Goal: Task Accomplishment & Management: Complete application form

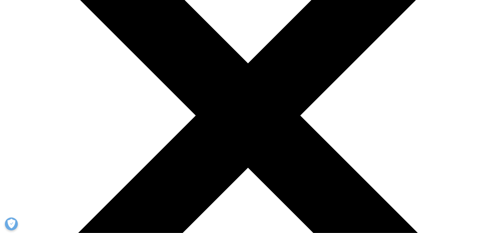
scroll to position [94, 0]
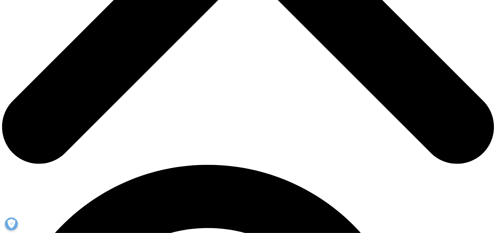
scroll to position [333, 0]
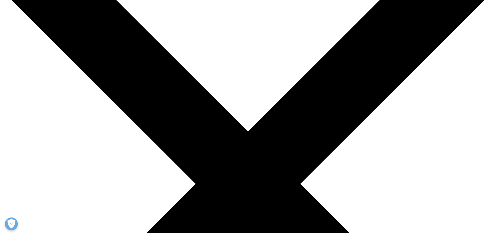
scroll to position [71, 0]
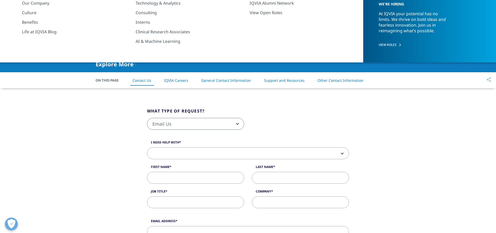
click at [206, 126] on span "Email Us" at bounding box center [195, 124] width 97 height 12
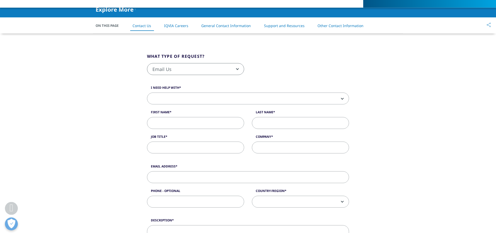
scroll to position [107, 0]
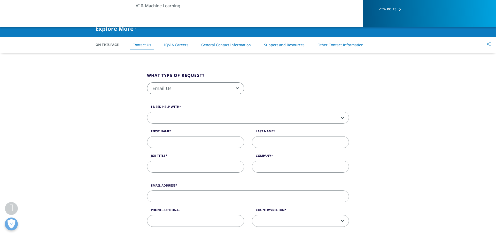
click at [173, 115] on span at bounding box center [247, 118] width 201 height 12
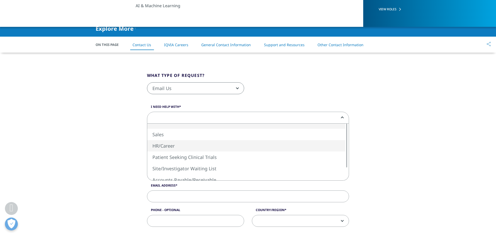
select select "HR/Career"
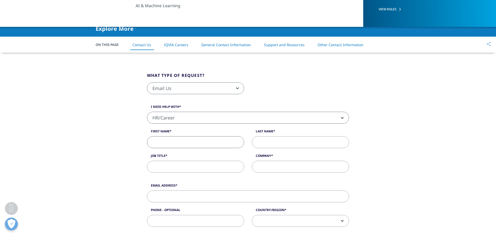
click at [177, 139] on input "First Name" at bounding box center [195, 142] width 97 height 12
type input "Sagar Mary"
type input "Polisetty"
type input "F"
type input "R"
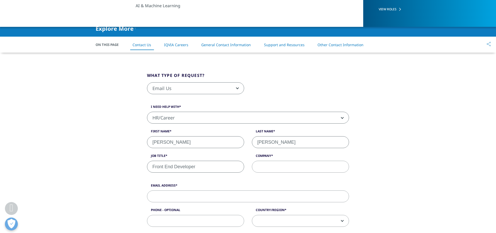
type input "Front End Developer"
type input "Fresher"
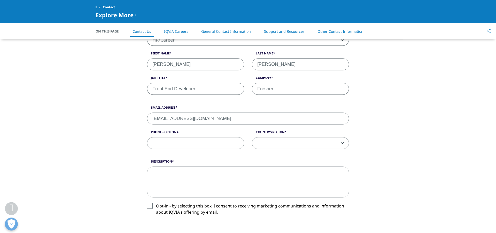
scroll to position [178, 0]
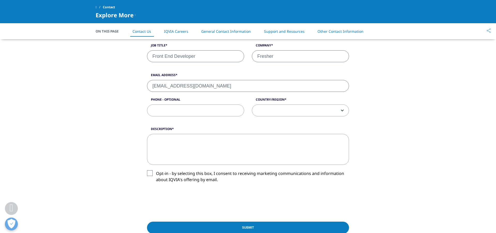
type input "sagarmary314@gmail.com"
type input "8919926765"
click at [334, 112] on span at bounding box center [300, 111] width 97 height 12
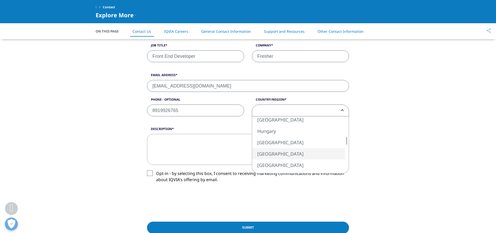
select select "[GEOGRAPHIC_DATA]"
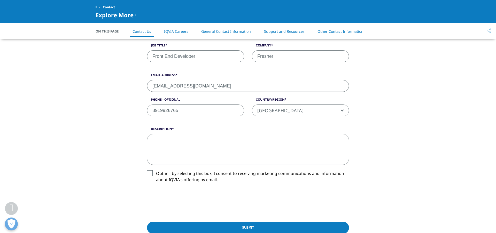
click at [203, 142] on textarea "Description" at bounding box center [248, 149] width 202 height 31
paste textarea "Dear Hiring Manager, I’m Sagar Mary Polisetty, a 2025 CSE graduate with a 9.0 C…"
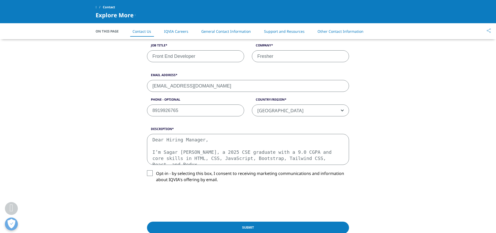
scroll to position [96, 0]
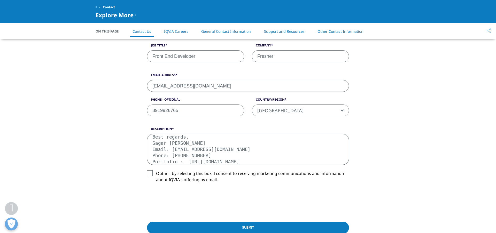
type textarea "Dear Hiring Manager, I’m Sagar Mary Polisetty, a 2025 CSE graduate with a 9.0 C…"
click at [149, 174] on label "Opt-in - by selecting this box, I consent to receiving marketing communications…" at bounding box center [248, 177] width 202 height 15
click at [156, 170] on input "Opt-in - by selecting this box, I consent to receiving marketing communications…" at bounding box center [156, 170] width 0 height 0
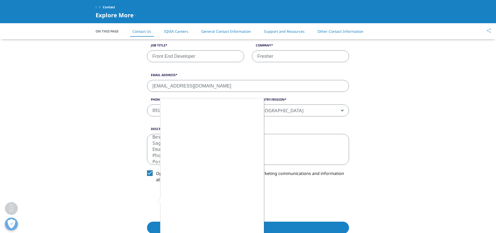
scroll to position [214, 0]
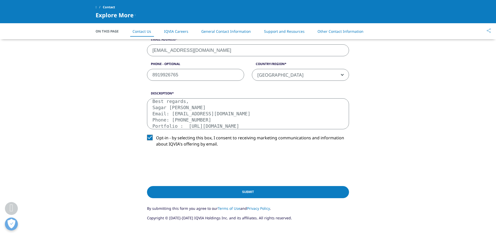
click at [235, 190] on input "Submit" at bounding box center [248, 192] width 202 height 12
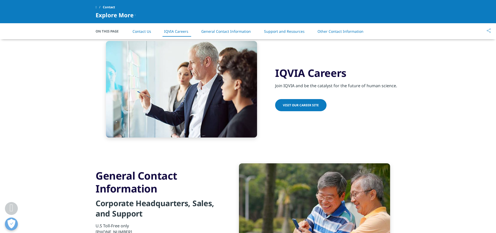
scroll to position [357, 0]
